Goal: Information Seeking & Learning: Learn about a topic

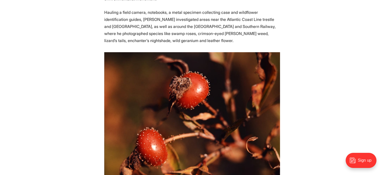
scroll to position [577, 0]
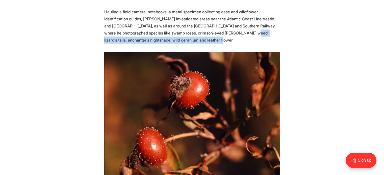
drag, startPoint x: 200, startPoint y: 15, endPoint x: 268, endPoint y: 21, distance: 68.4
click at [268, 21] on p "Hauling a field camera, notebooks, a metal specimen collecting case and wildflo…" at bounding box center [192, 25] width 176 height 35
copy p "lizard’s tails, enchanter’s nightshade, wild geranium and leather flower."
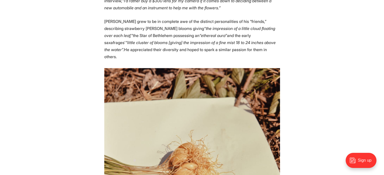
scroll to position [1093, 0]
click at [232, 18] on p "[PERSON_NAME] grew to be in complete awe of the distinct personalities of his “…" at bounding box center [192, 39] width 176 height 42
copy p "saxafrages"
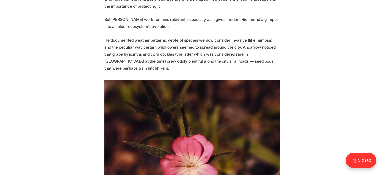
scroll to position [1368, 0]
drag, startPoint x: 141, startPoint y: 23, endPoint x: 165, endPoint y: 24, distance: 24.2
click at [165, 37] on p "He documented weather patterns, wrote of species we now consider invasive (like…" at bounding box center [192, 54] width 176 height 35
copy p "corn cockles"
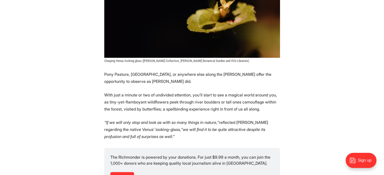
scroll to position [2826, 0]
